Goal: Information Seeking & Learning: Learn about a topic

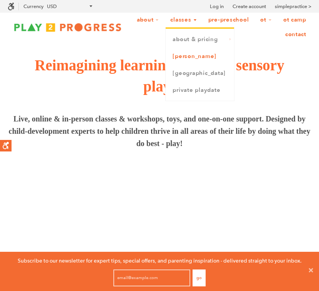
click at [186, 60] on link "[PERSON_NAME]" at bounding box center [200, 56] width 68 height 17
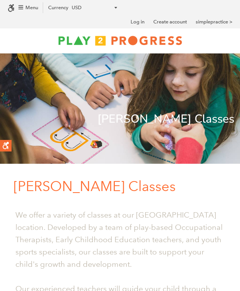
drag, startPoint x: 238, startPoint y: 37, endPoint x: 298, endPoint y: 30, distance: 60.0
click at [233, 28] on header "About Our Story Our Team Locations Shop Blog Illness and Injury Policies" at bounding box center [120, 40] width 240 height 25
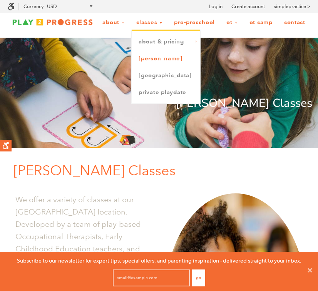
click at [152, 59] on link "[PERSON_NAME]" at bounding box center [166, 58] width 68 height 17
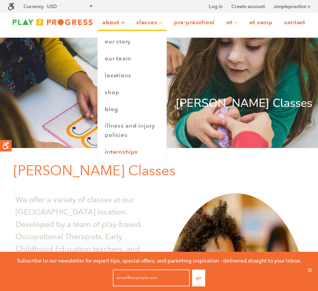
click at [132, 152] on link "Internships" at bounding box center [132, 152] width 68 height 17
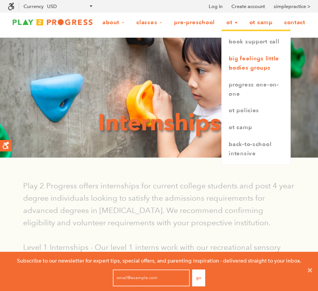
click at [258, 65] on link "Big Feelings Little Bodies Groups" at bounding box center [255, 63] width 68 height 26
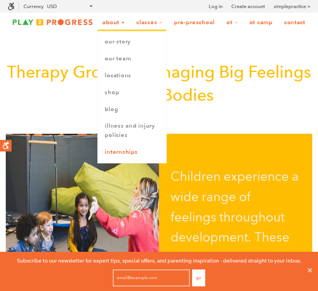
click at [125, 154] on link "Internships" at bounding box center [132, 152] width 68 height 17
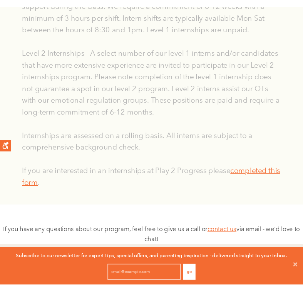
scroll to position [270, 0]
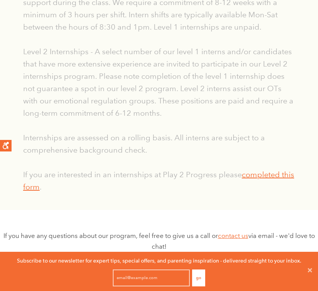
drag, startPoint x: 178, startPoint y: 131, endPoint x: 265, endPoint y: 32, distance: 131.6
click at [185, 118] on div "Play 2 Progress offers internships for current college students and post 4 year…" at bounding box center [158, 51] width 271 height 283
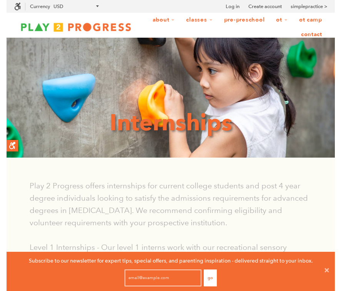
scroll to position [0, 0]
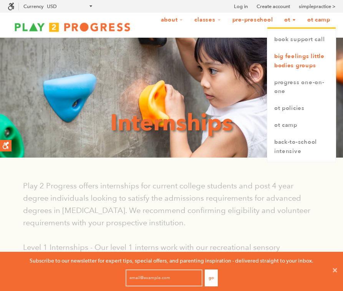
click at [288, 63] on link "Big Feelings Little Bodies Groups" at bounding box center [302, 61] width 68 height 26
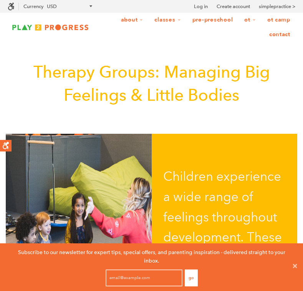
click at [270, 20] on link "OT Camp" at bounding box center [279, 20] width 33 height 15
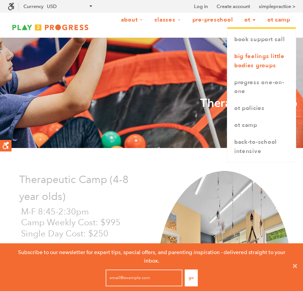
click at [244, 61] on link "Big Feelings Little Bodies Groups" at bounding box center [262, 61] width 68 height 26
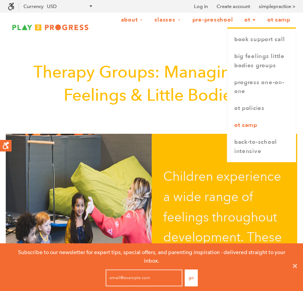
click at [242, 130] on link "OT Camp" at bounding box center [262, 125] width 68 height 17
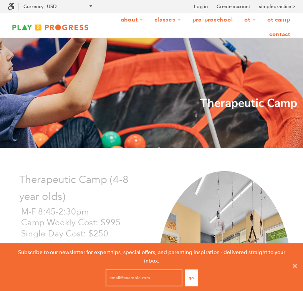
scroll to position [0, 0]
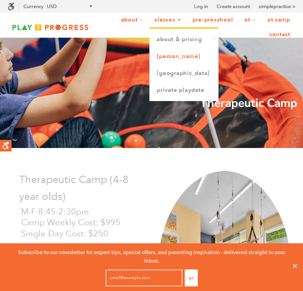
click at [168, 60] on link "[PERSON_NAME]" at bounding box center [184, 56] width 68 height 17
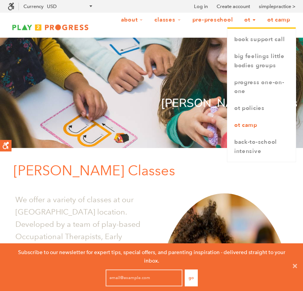
click at [246, 124] on link "OT Camp" at bounding box center [262, 125] width 68 height 17
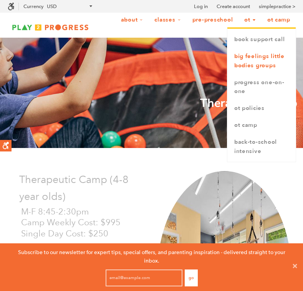
click at [254, 63] on link "Big Feelings Little Bodies Groups" at bounding box center [262, 61] width 68 height 26
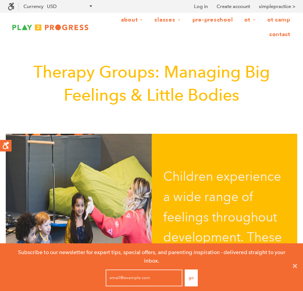
click at [209, 22] on link "Pre-Preschool" at bounding box center [213, 20] width 51 height 15
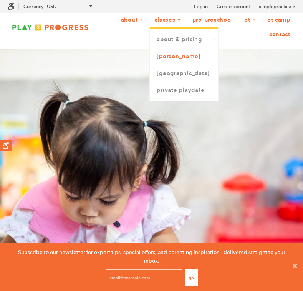
click at [172, 58] on link "[PERSON_NAME]" at bounding box center [184, 56] width 68 height 17
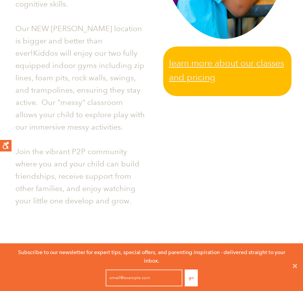
scroll to position [565, 0]
